Goal: Task Accomplishment & Management: Manage account settings

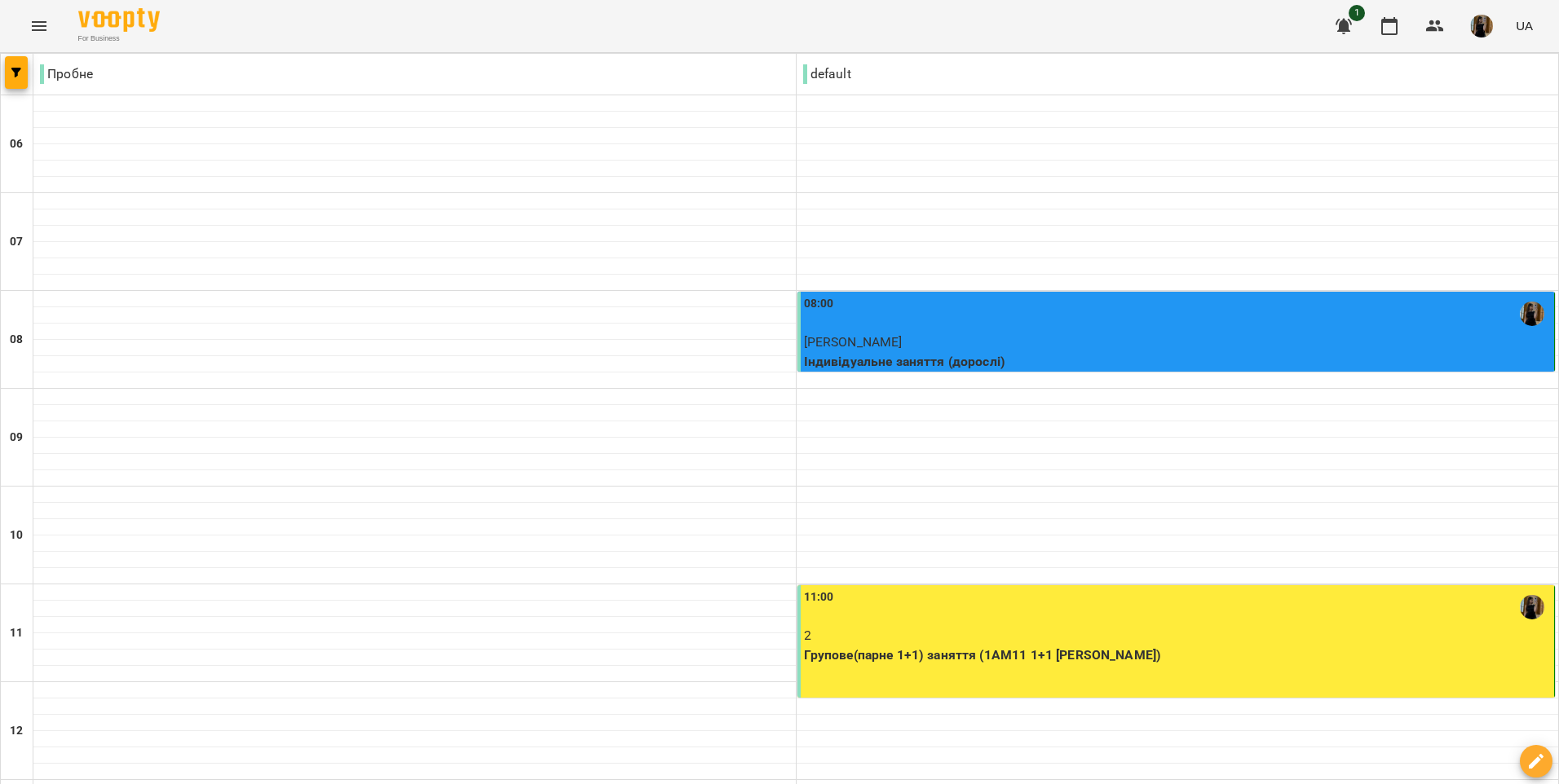
scroll to position [399, 0]
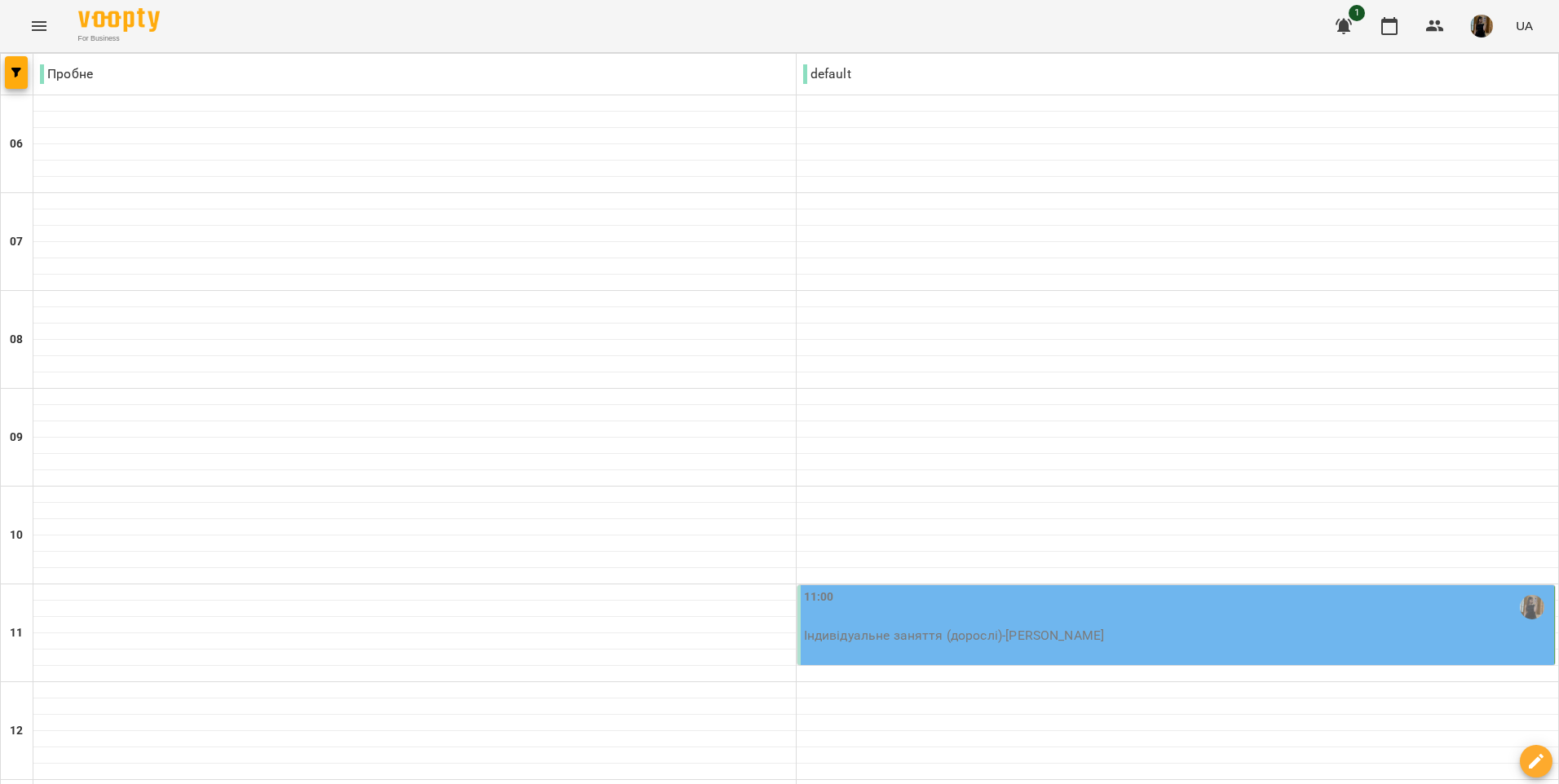
scroll to position [978, 0]
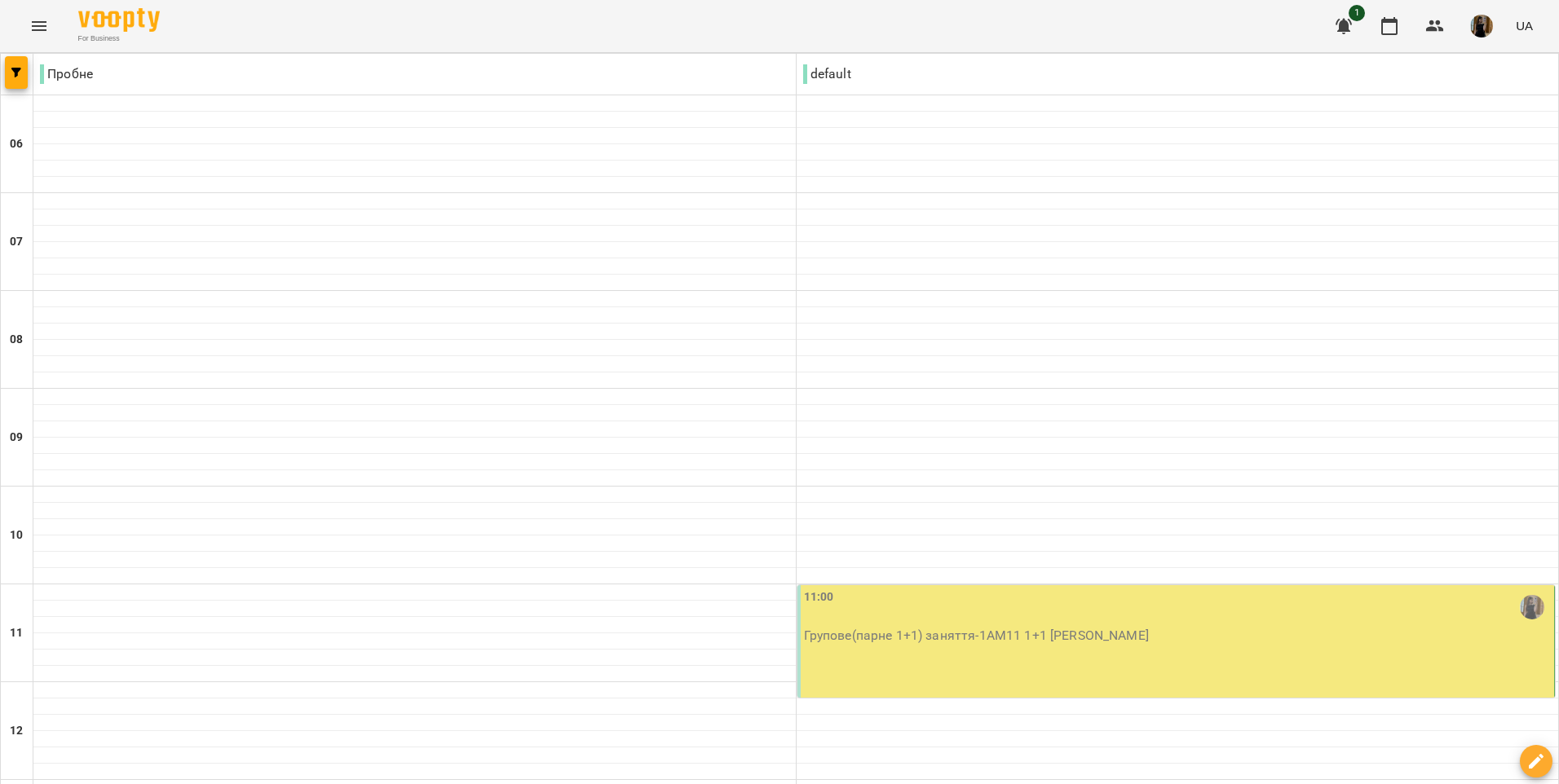
scroll to position [1059, 0]
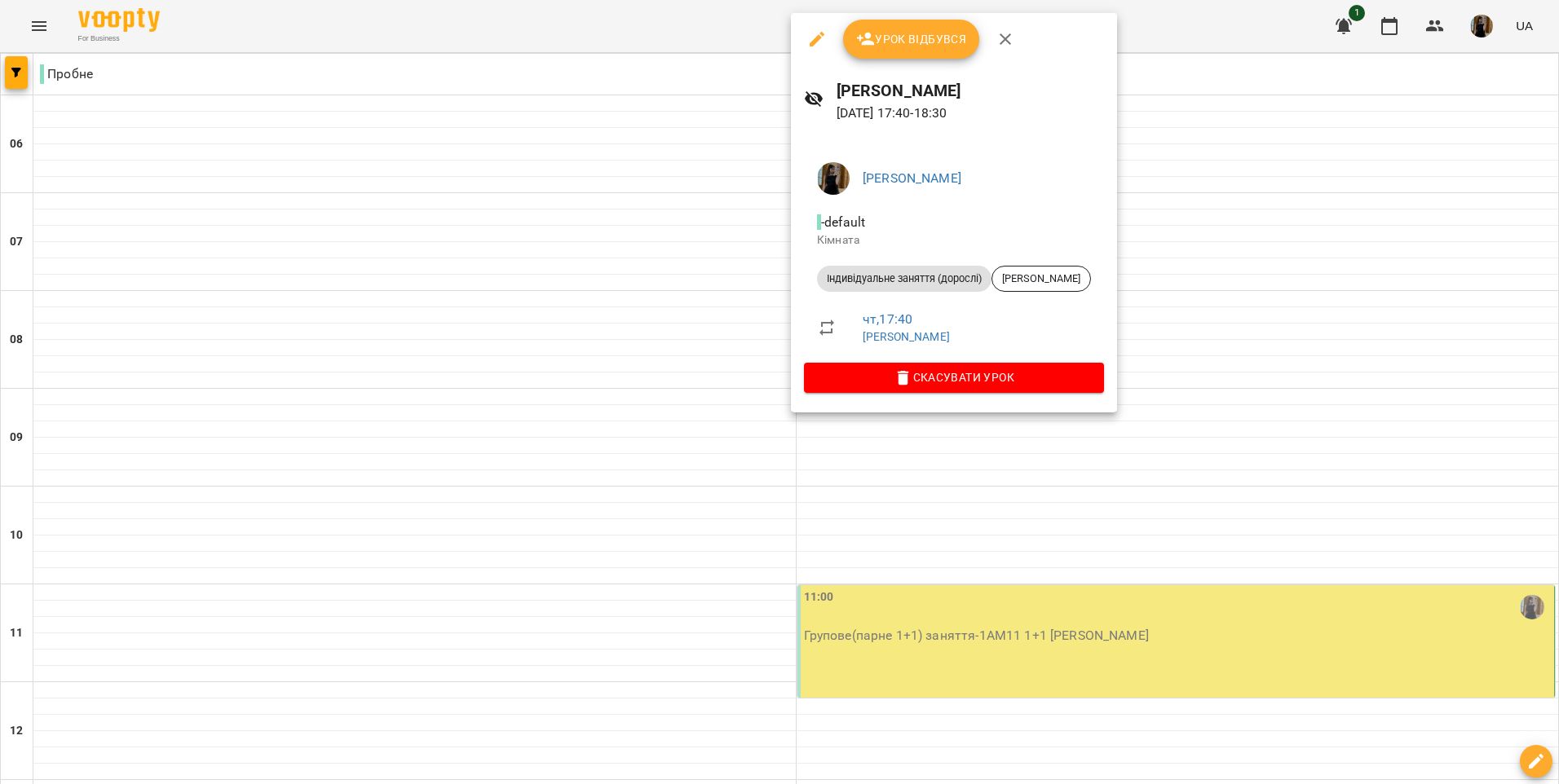
click at [475, 535] on div at bounding box center [780, 392] width 1559 height 784
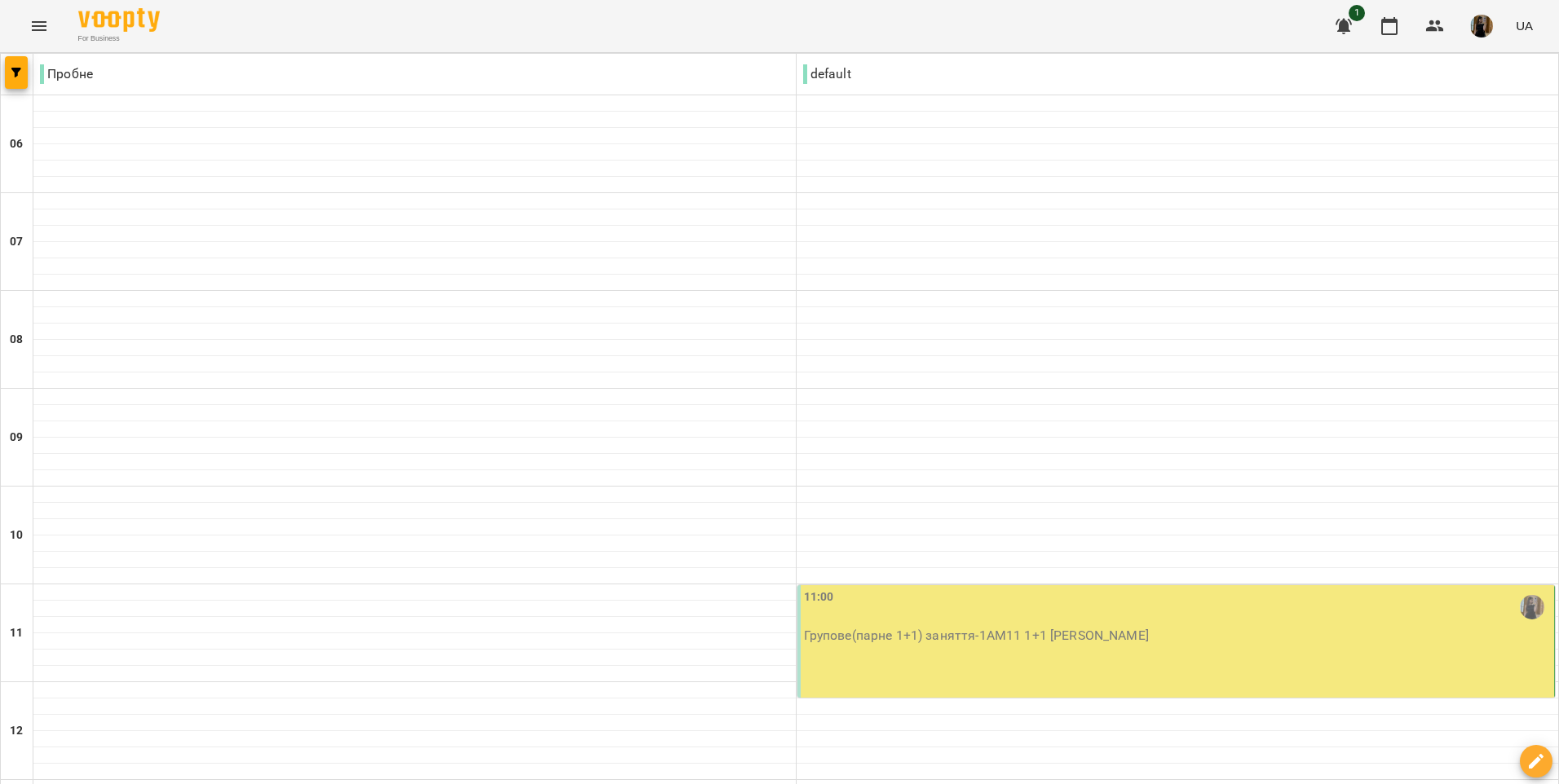
drag, startPoint x: 77, startPoint y: 710, endPoint x: 38, endPoint y: 707, distance: 39.1
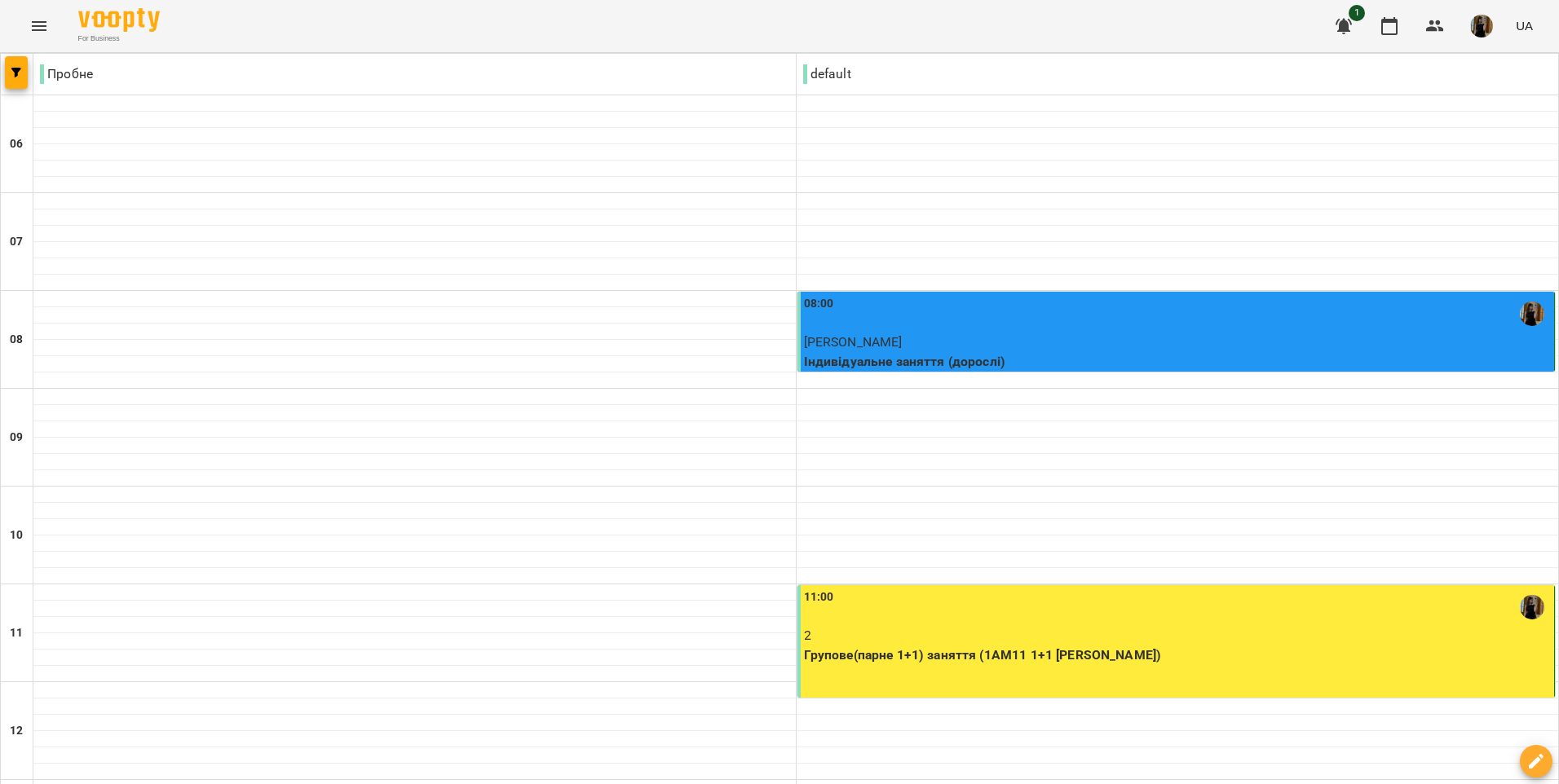
scroll to position [489, 0]
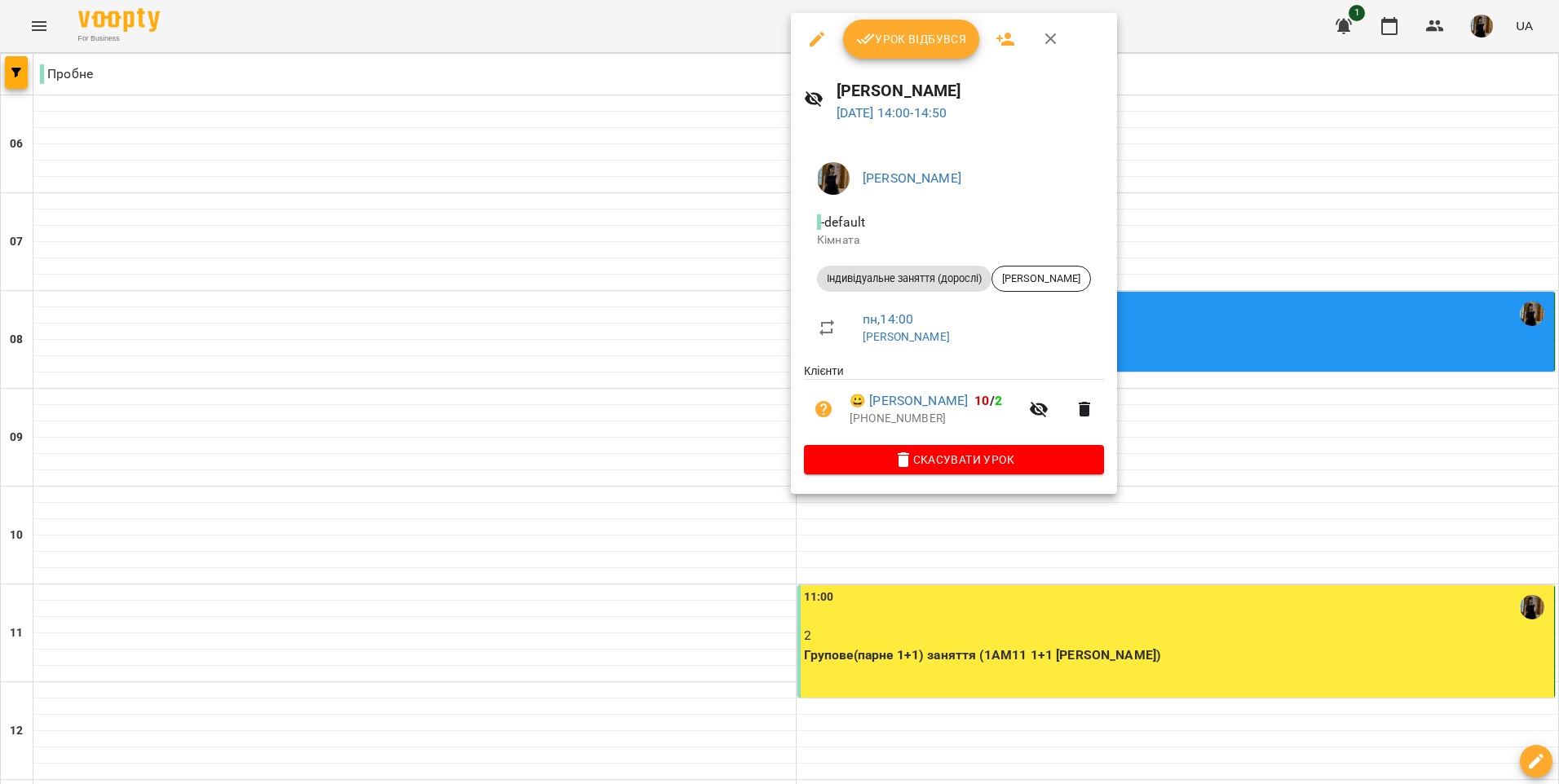
click at [892, 49] on span "Урок відбувся" at bounding box center [911, 38] width 111 height 20
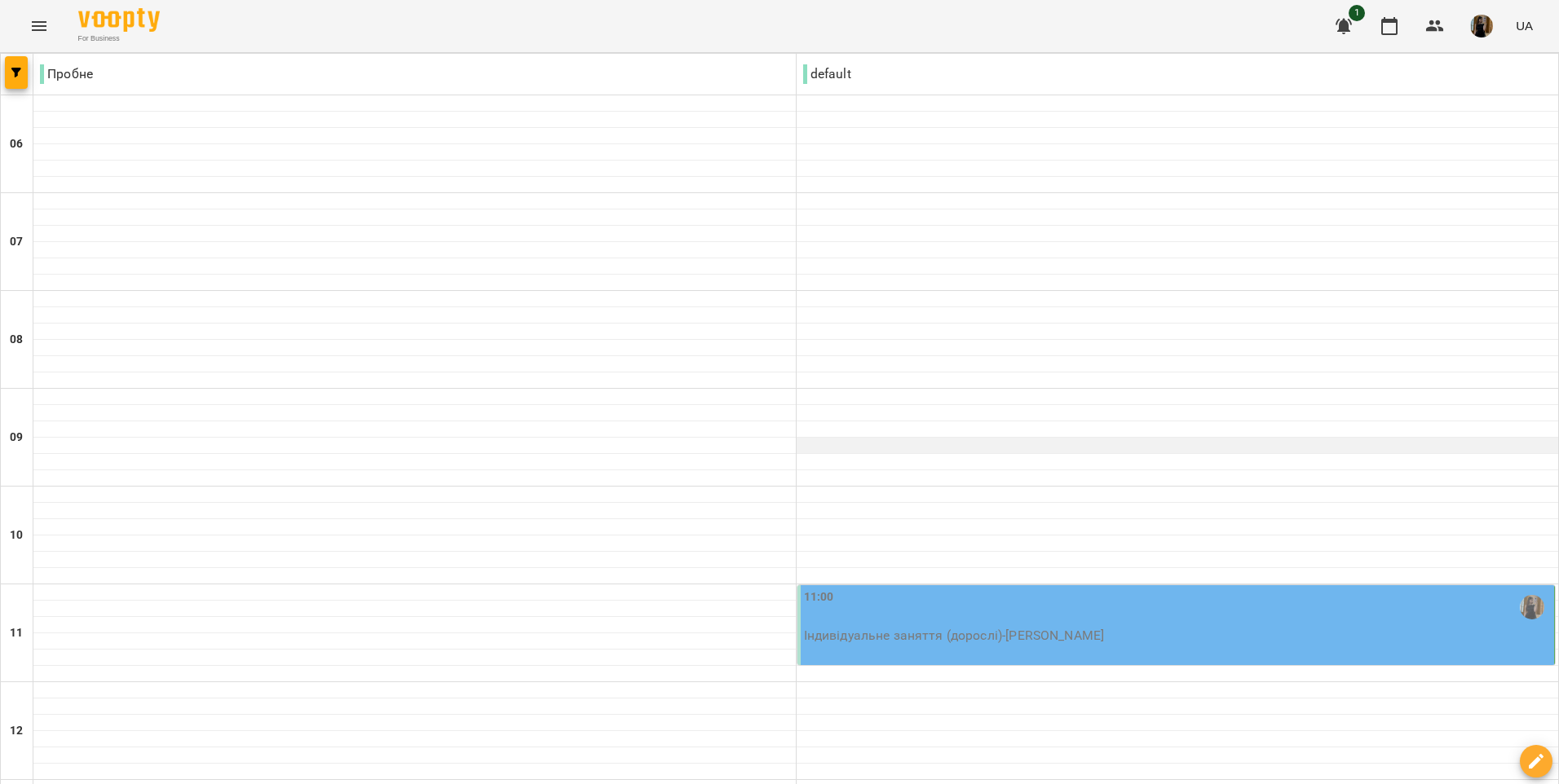
scroll to position [815, 0]
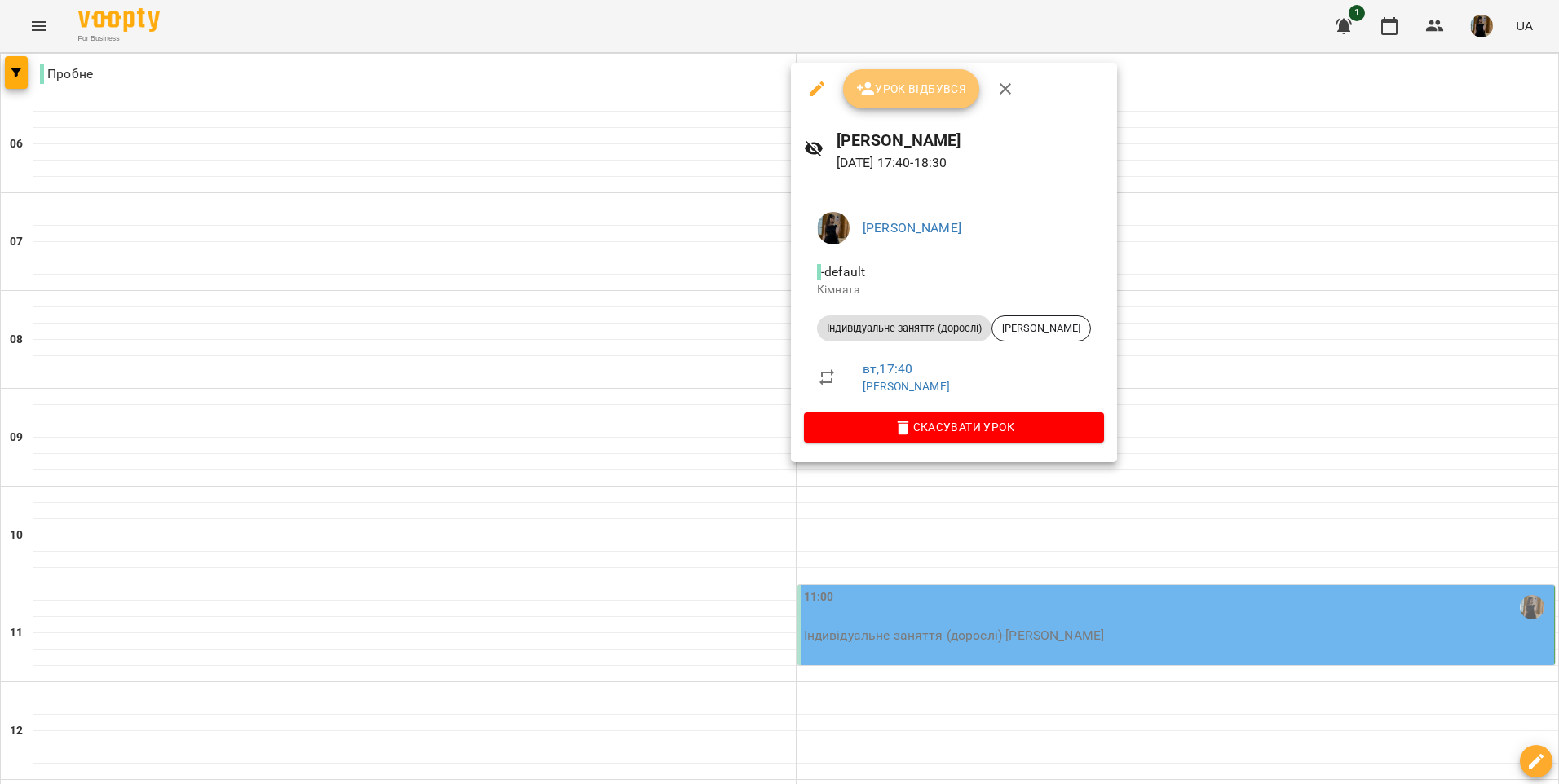
click at [932, 88] on span "Урок відбувся" at bounding box center [911, 89] width 111 height 20
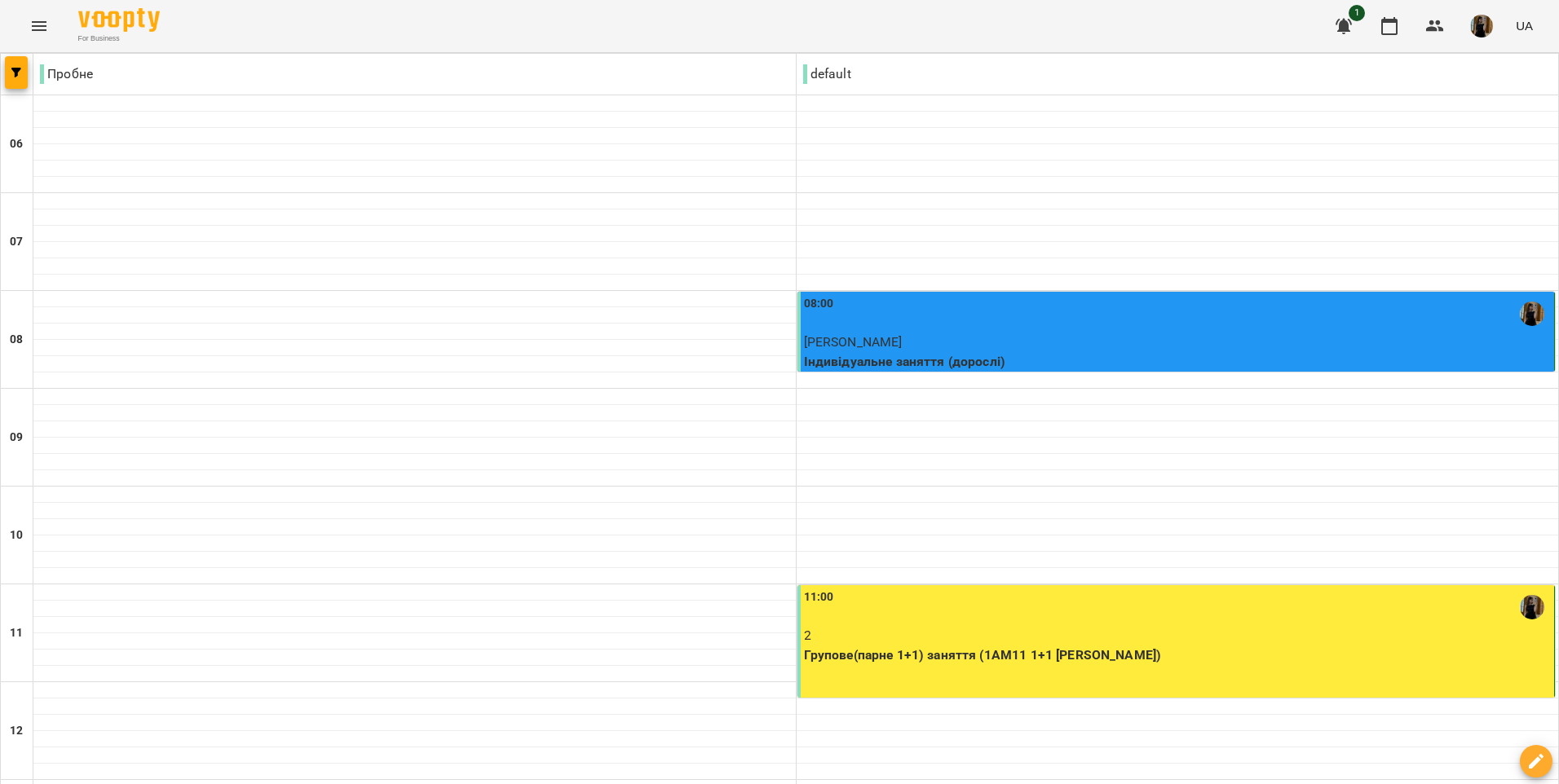
scroll to position [652, 0]
